Goal: Information Seeking & Learning: Learn about a topic

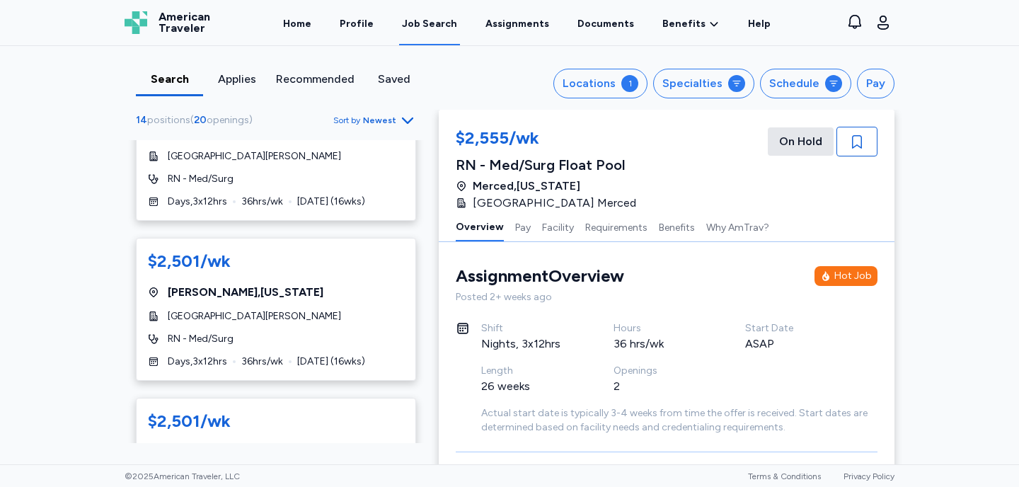
scroll to position [1184, 0]
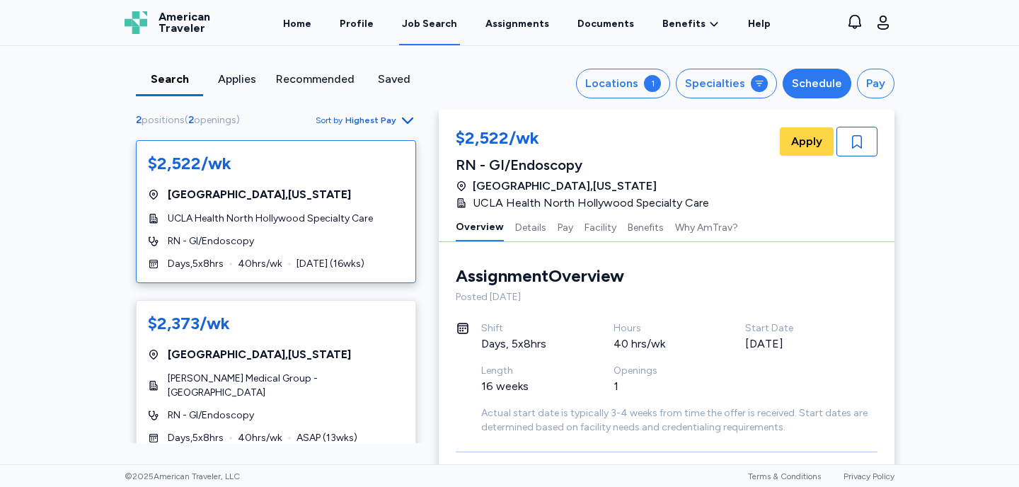
click at [808, 87] on div "Schedule" at bounding box center [817, 83] width 50 height 17
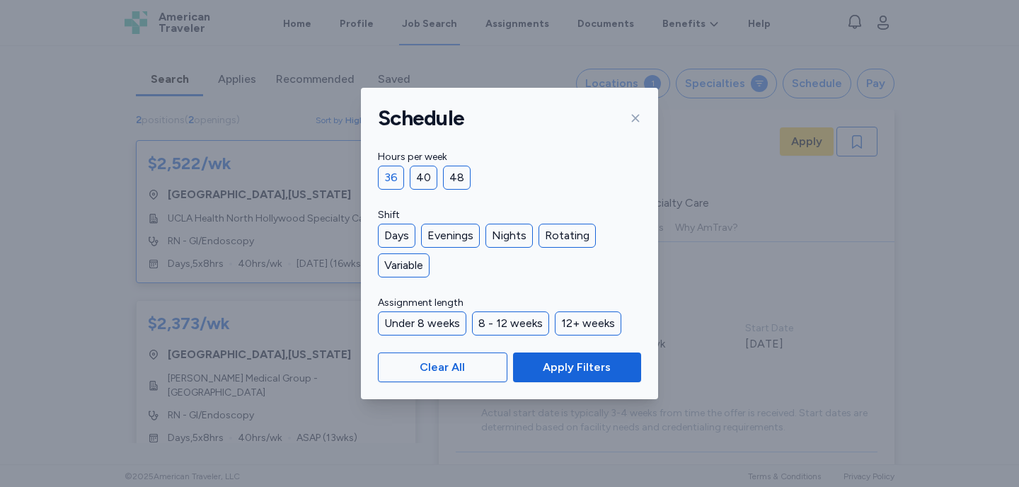
click at [394, 176] on div "36" at bounding box center [391, 178] width 26 height 24
click at [398, 237] on div "Days" at bounding box center [397, 236] width 38 height 24
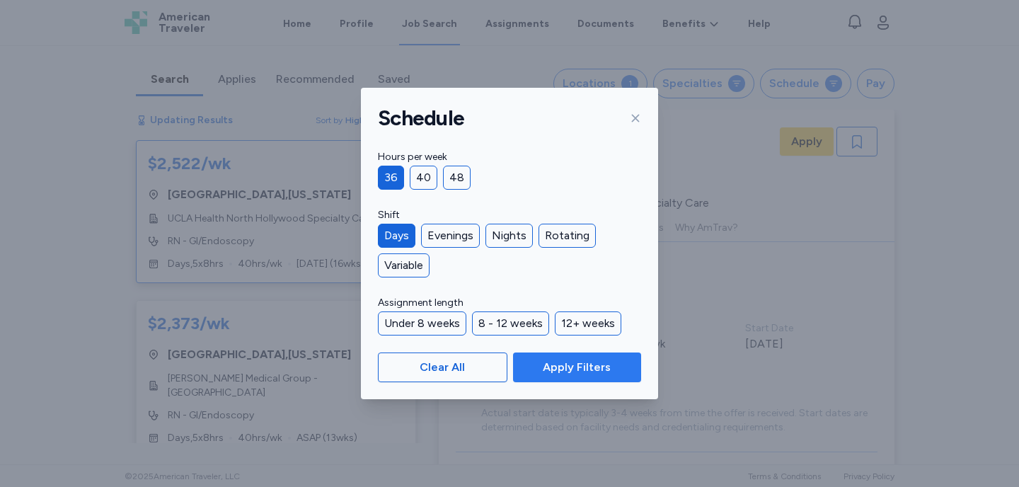
click at [554, 372] on span "Apply Filters" at bounding box center [577, 367] width 68 height 17
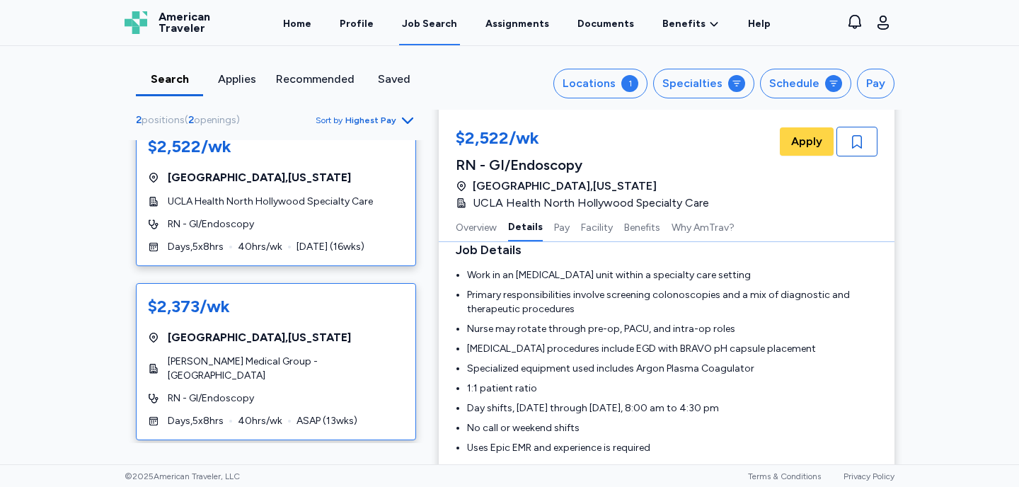
scroll to position [233, 0]
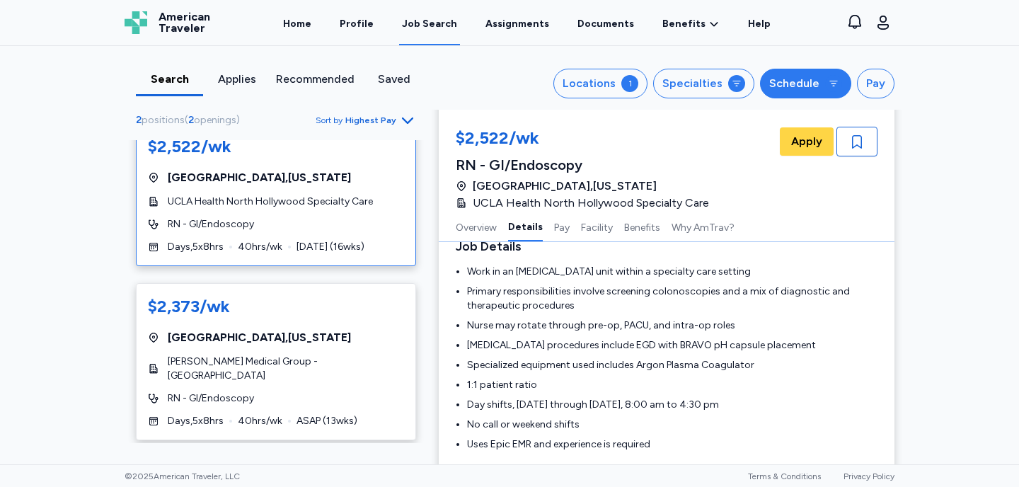
click at [815, 86] on div "Schedule" at bounding box center [794, 83] width 50 height 17
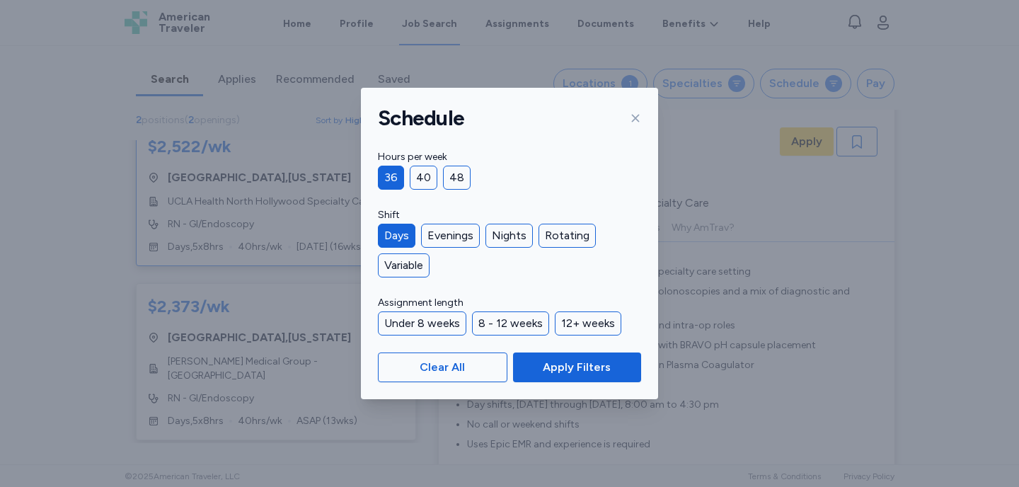
click at [392, 176] on div "36" at bounding box center [391, 178] width 26 height 24
click at [396, 242] on div "Days" at bounding box center [397, 236] width 38 height 24
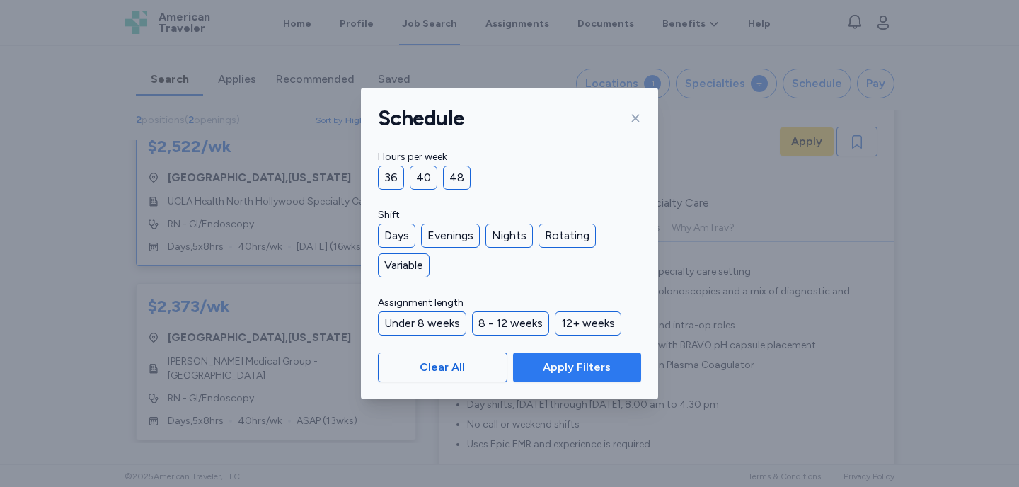
click at [566, 367] on span "Apply Filters" at bounding box center [577, 367] width 68 height 17
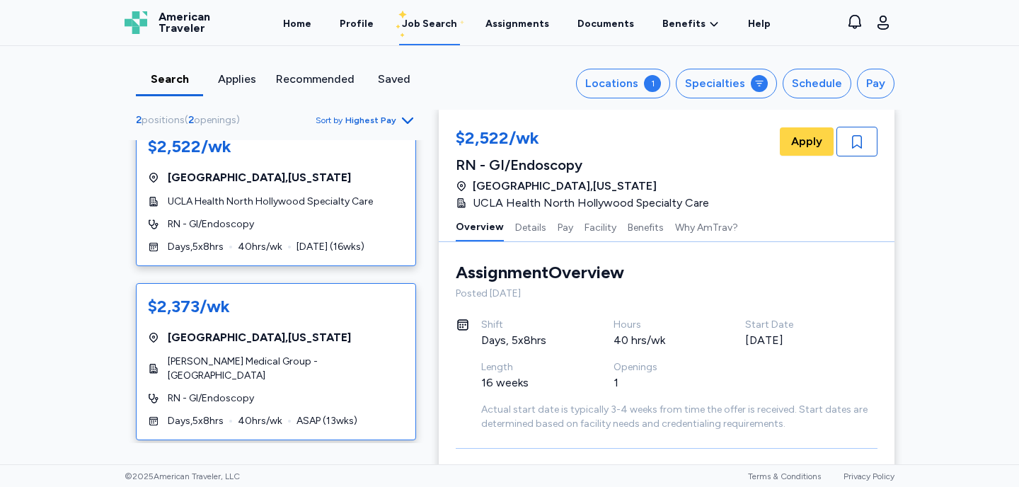
scroll to position [0, 0]
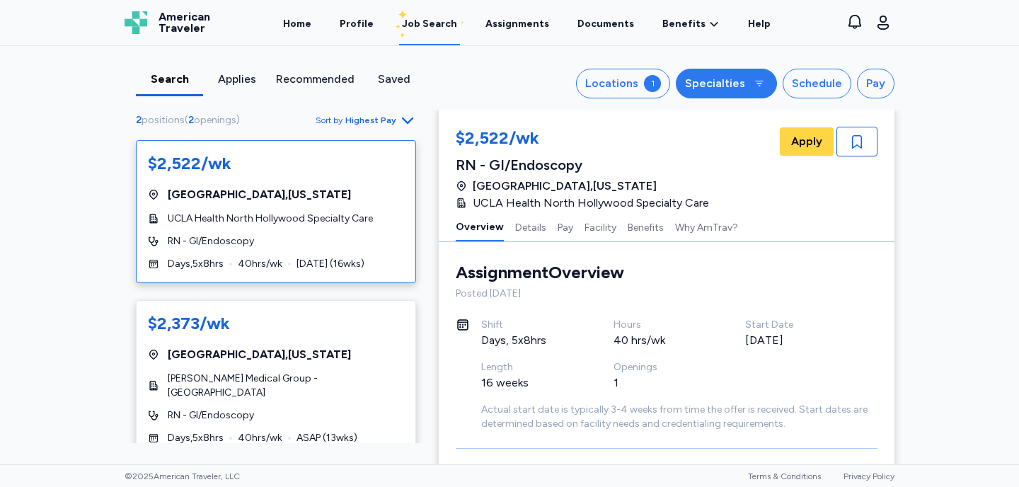
click at [728, 88] on div "Specialties" at bounding box center [715, 83] width 60 height 17
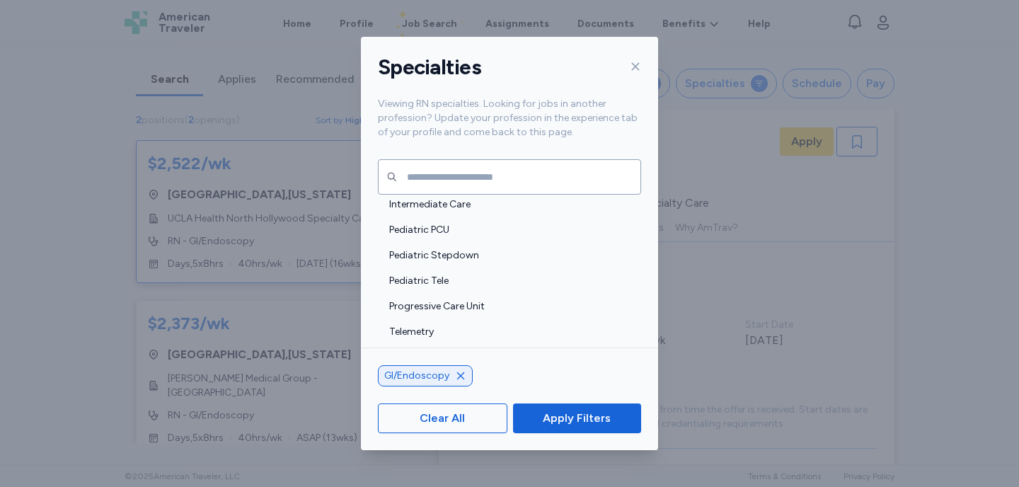
scroll to position [3241, 0]
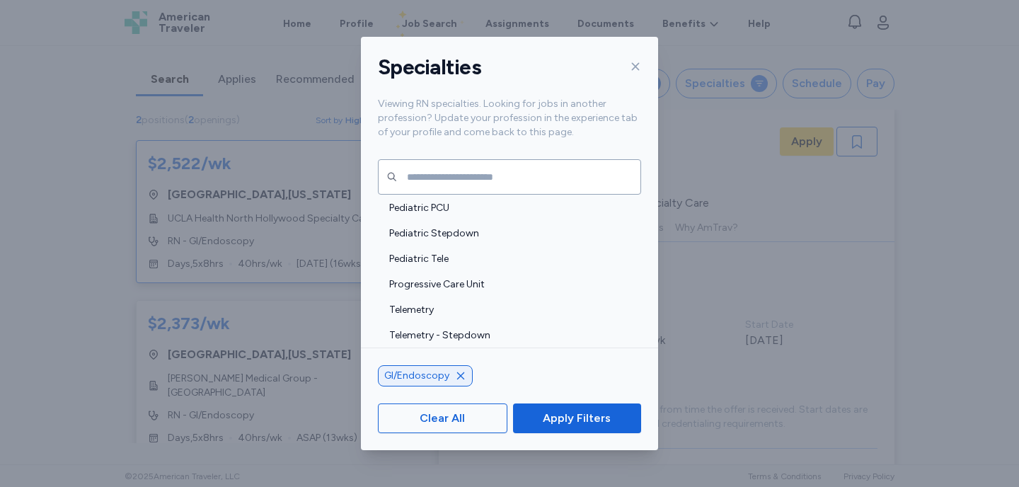
click at [459, 377] on icon "button" at bounding box center [460, 375] width 11 height 11
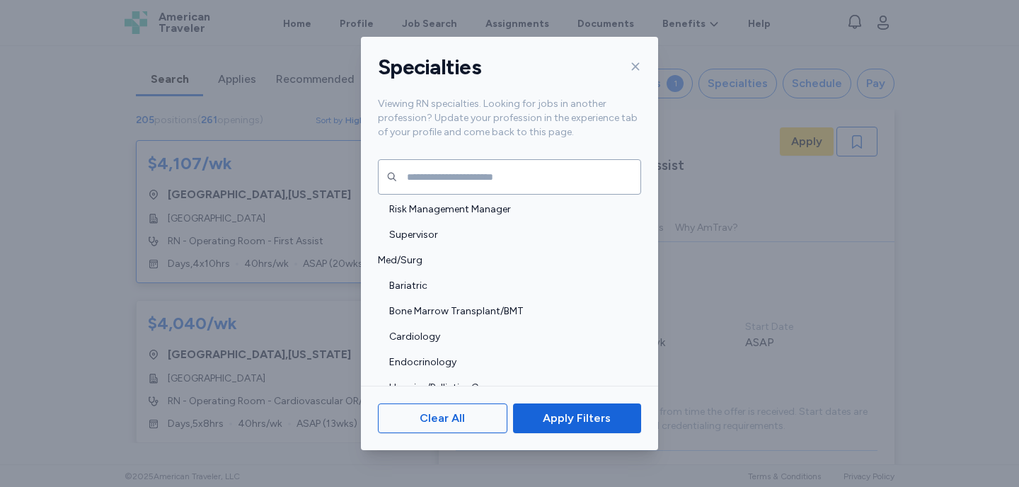
scroll to position [1355, 0]
click at [494, 256] on span "Med/Surg" at bounding box center [505, 260] width 255 height 14
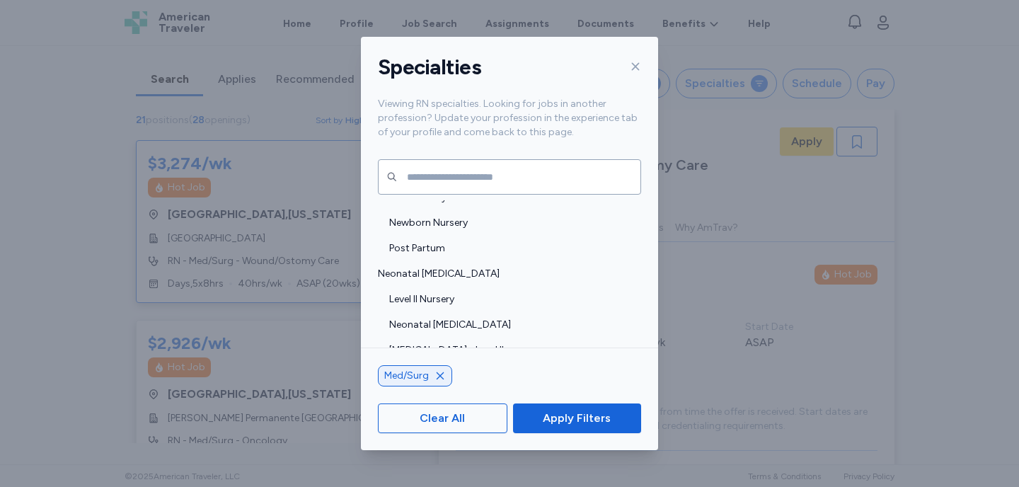
scroll to position [2008, 0]
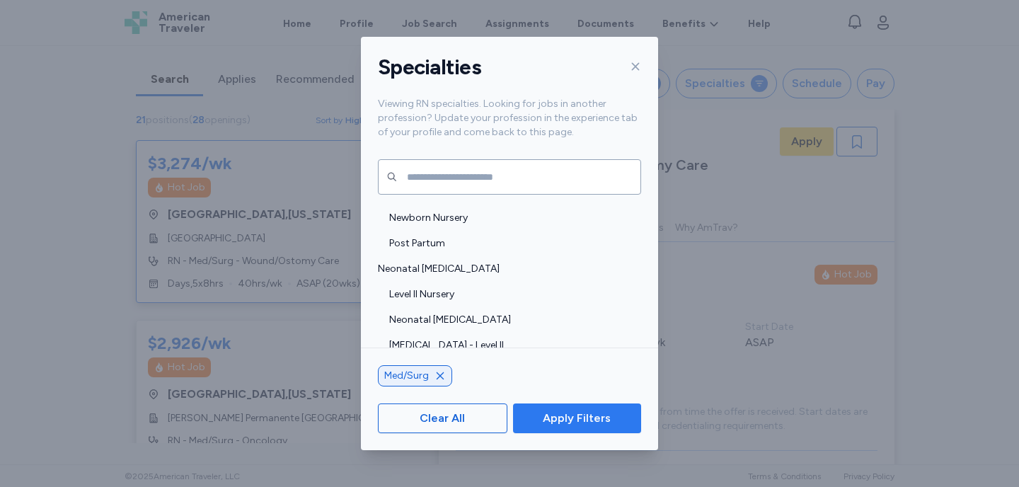
click at [535, 422] on span "Apply Filters" at bounding box center [576, 418] width 105 height 17
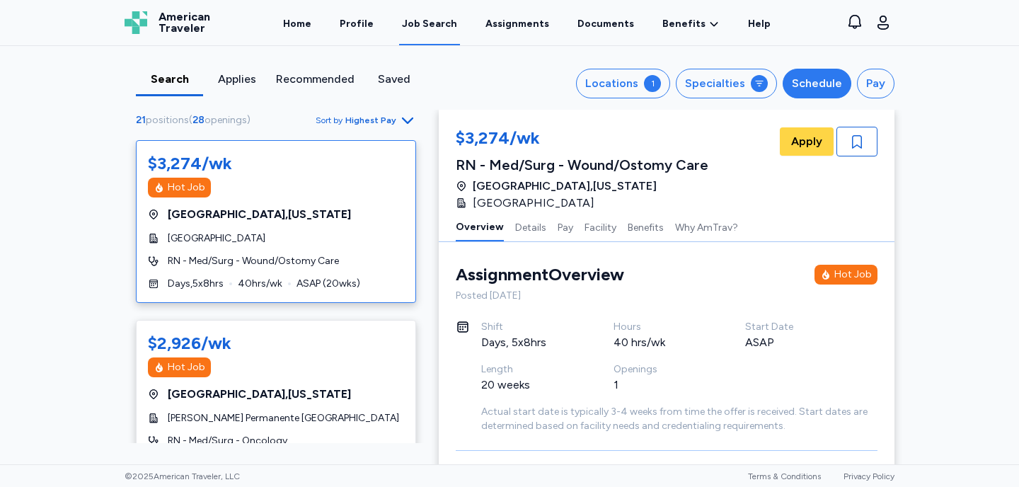
click at [801, 79] on div "Schedule" at bounding box center [817, 83] width 50 height 17
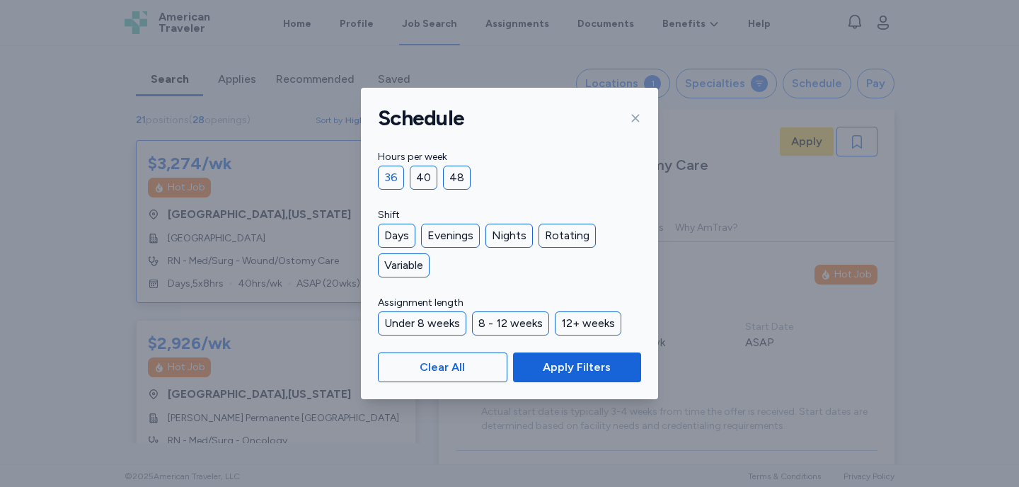
click at [391, 175] on div "36" at bounding box center [391, 178] width 26 height 24
click at [398, 236] on div "Days" at bounding box center [397, 236] width 38 height 24
click at [437, 236] on div "Evenings" at bounding box center [450, 236] width 59 height 24
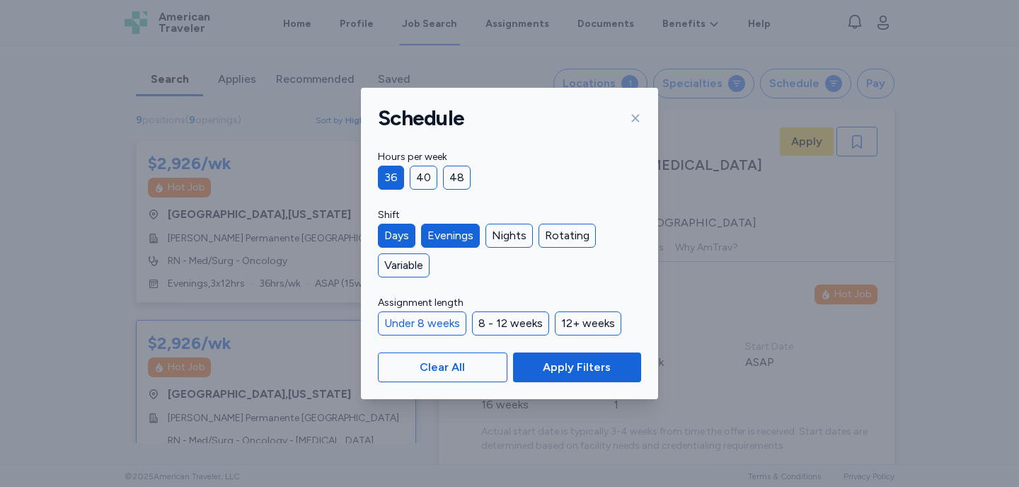
click at [441, 324] on div "Under 8 weeks" at bounding box center [422, 323] width 88 height 24
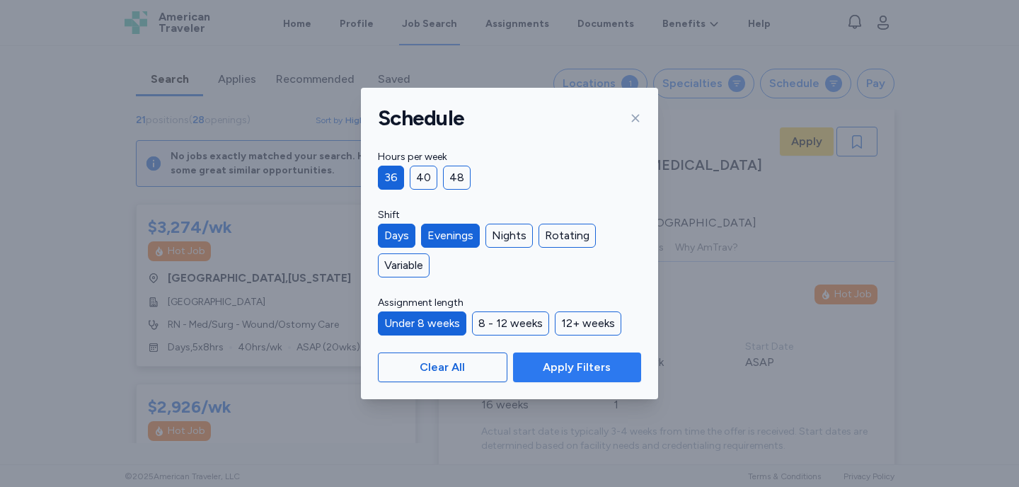
click at [561, 362] on span "Apply Filters" at bounding box center [577, 367] width 68 height 17
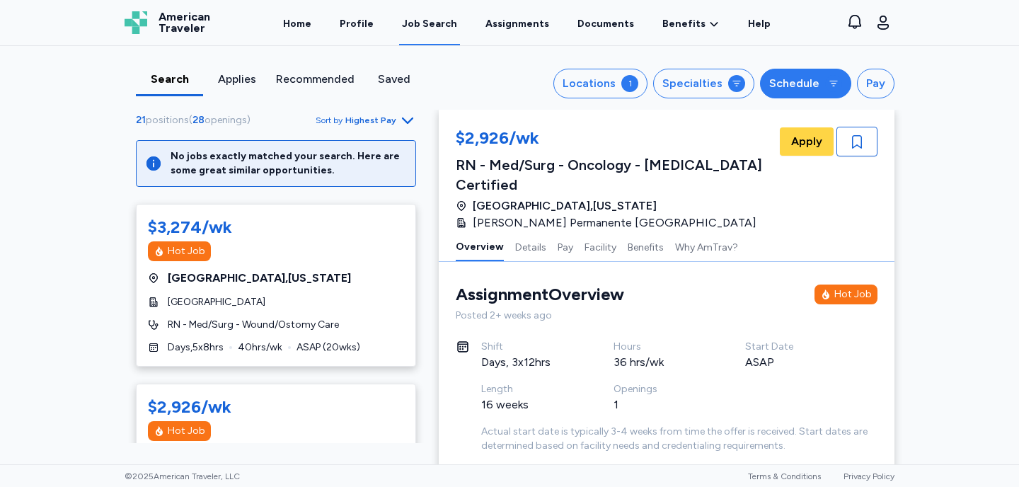
click at [785, 86] on div "Schedule" at bounding box center [794, 83] width 50 height 17
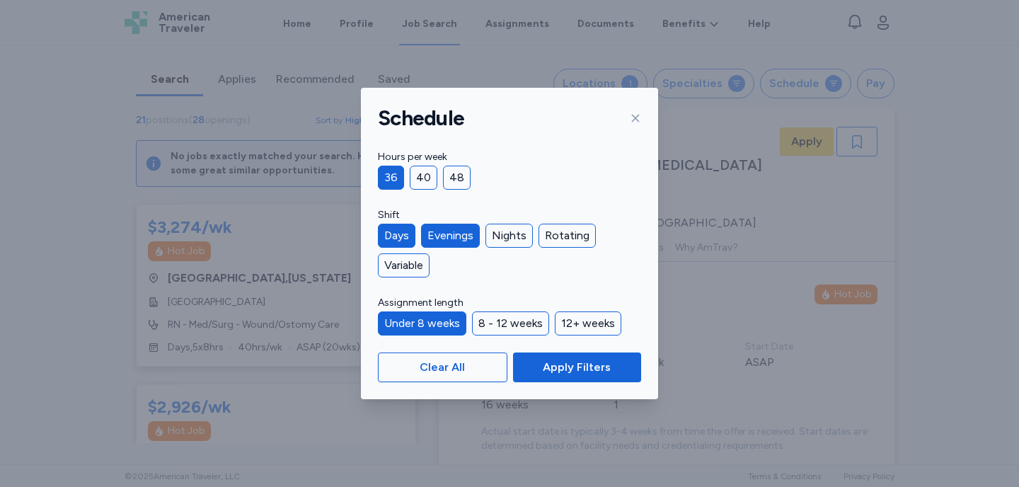
click at [440, 325] on div "Under 8 weeks" at bounding box center [422, 323] width 88 height 24
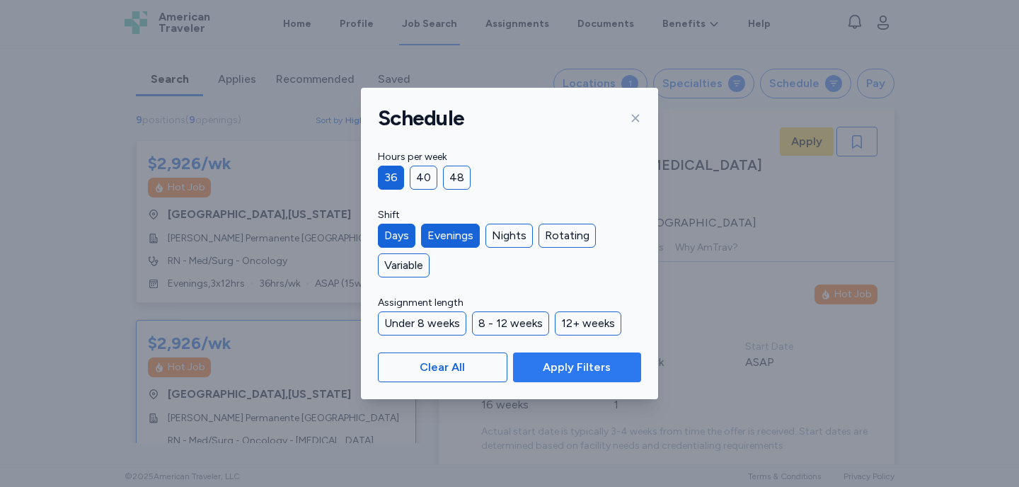
click at [570, 371] on span "Apply Filters" at bounding box center [577, 367] width 68 height 17
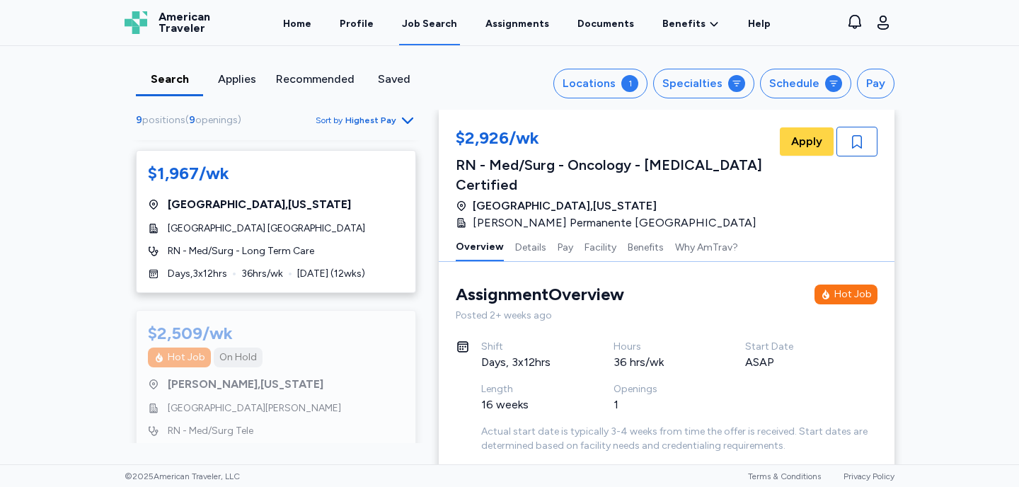
scroll to position [1196, 0]
